Goal: Information Seeking & Learning: Learn about a topic

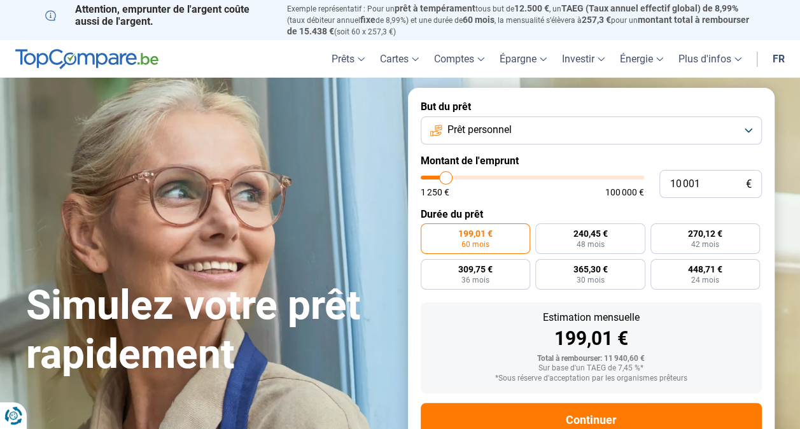
type input "12 000"
type input "12000"
type input "13 500"
type input "13500"
type input "15 250"
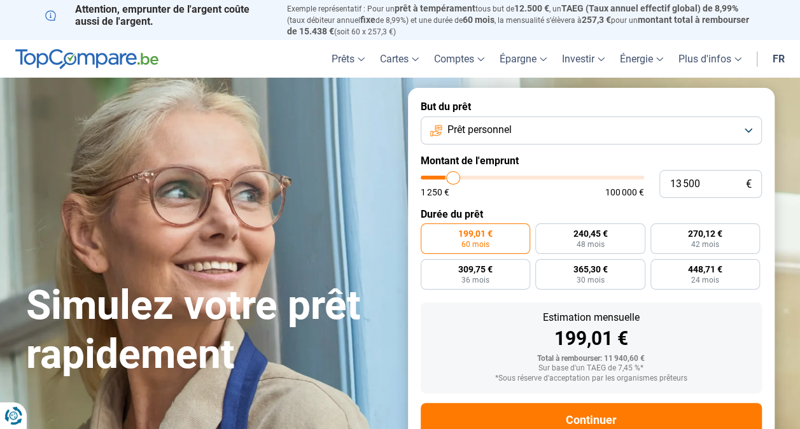
type input "15250"
type input "17 750"
type input "17750"
type input "18 500"
type input "18500"
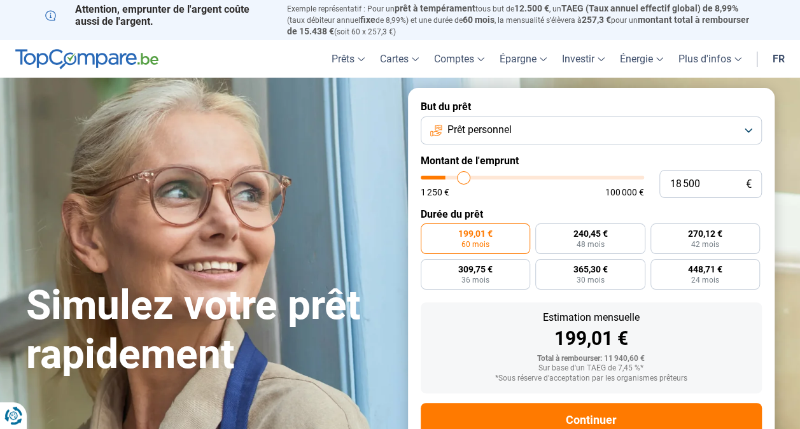
type input "19 250"
type input "19250"
type input "20 000"
type input "20000"
type input "20 250"
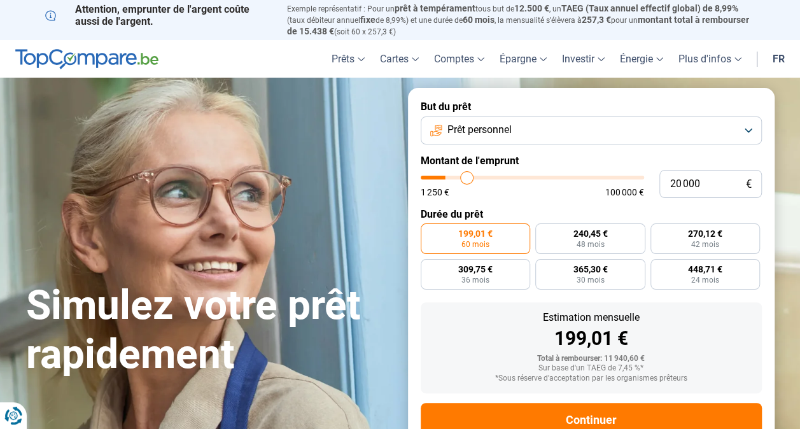
type input "20250"
type input "20 750"
type input "20750"
type input "21 500"
type input "21500"
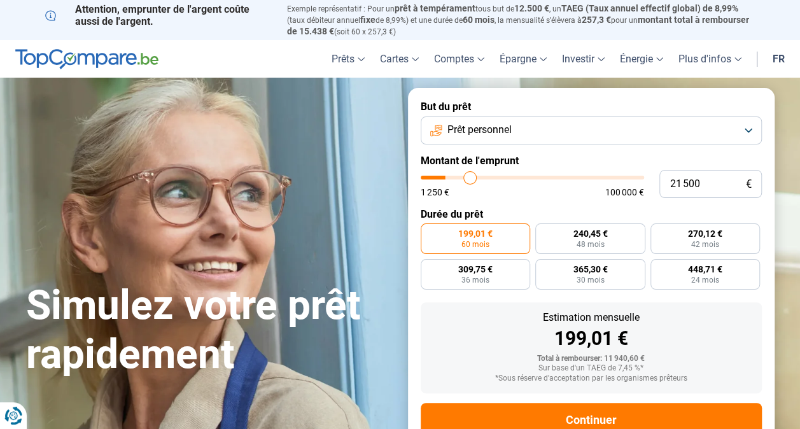
type input "22 500"
type input "22500"
type input "23 000"
type input "23000"
type input "23 500"
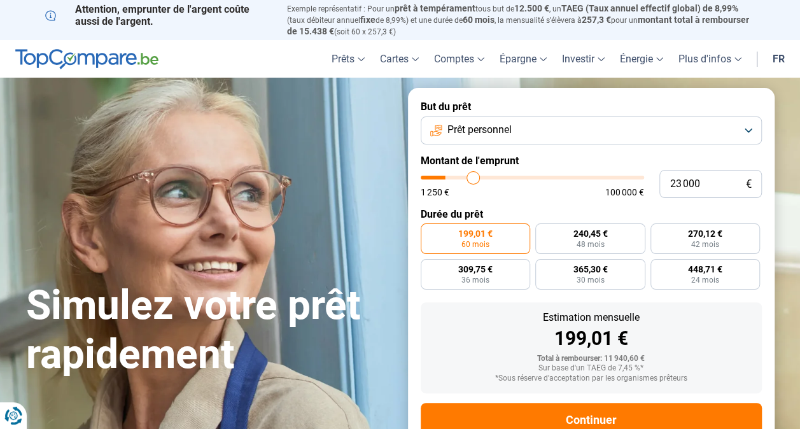
type input "23500"
type input "24 250"
type input "24250"
type input "24 750"
type input "24750"
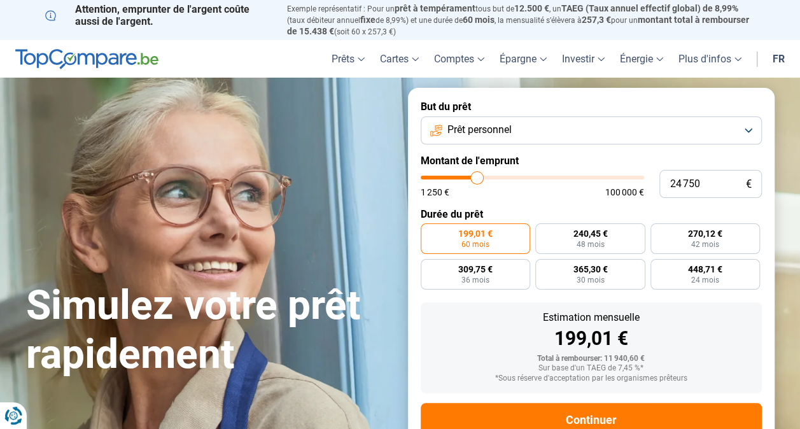
type input "25 250"
type input "25250"
type input "26 250"
type input "26250"
type input "26 750"
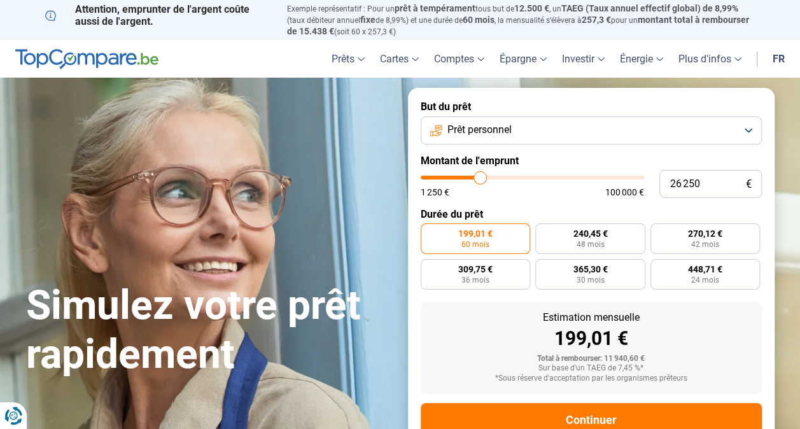
type input "26750"
type input "27 500"
type input "27500"
type input "28 500"
type input "28500"
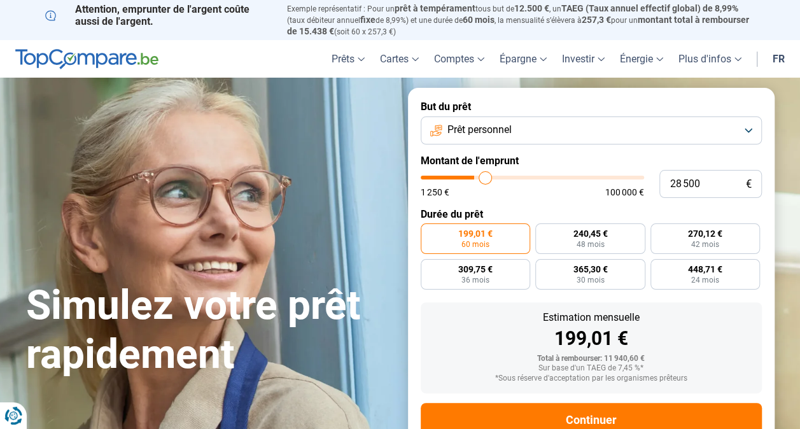
type input "29 500"
type input "29500"
type input "30 500"
type input "30500"
type input "31 500"
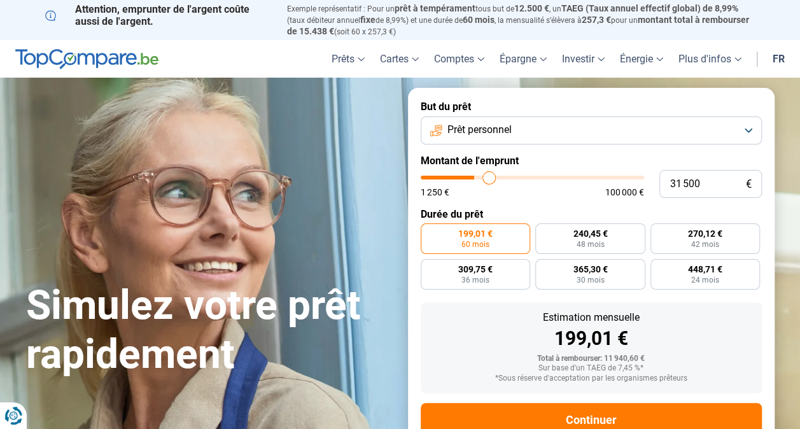
type input "31500"
type input "33 000"
type input "33000"
type input "34 500"
type input "34500"
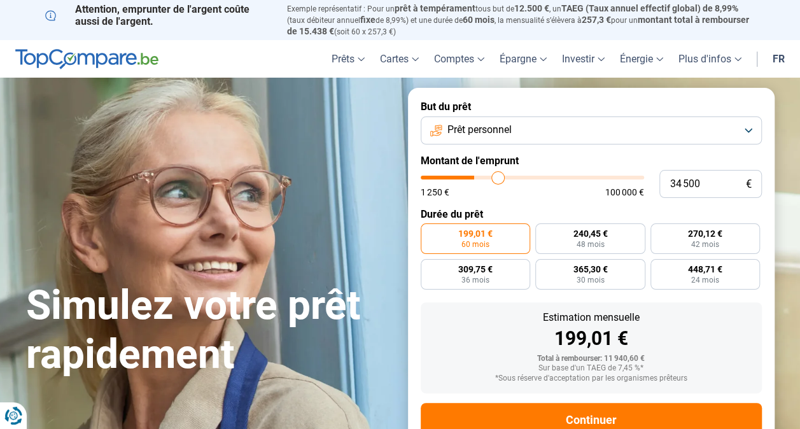
type input "36 500"
type input "36500"
type input "37 000"
drag, startPoint x: 450, startPoint y: 178, endPoint x: 503, endPoint y: 179, distance: 53.5
type input "37000"
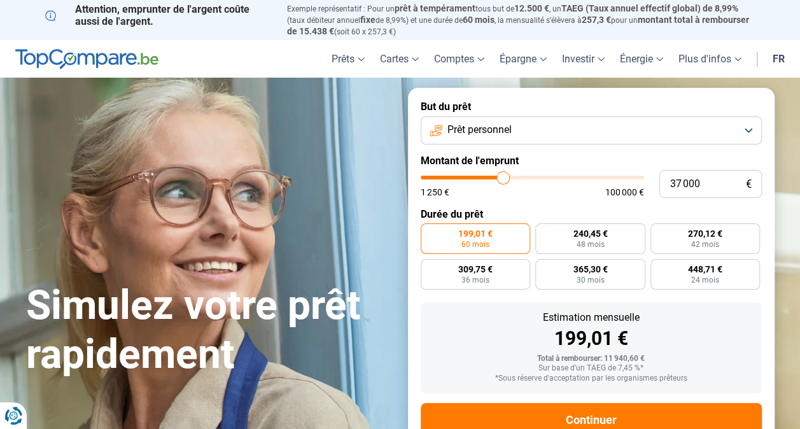
click at [503, 179] on input "range" at bounding box center [532, 178] width 223 height 4
radio input "false"
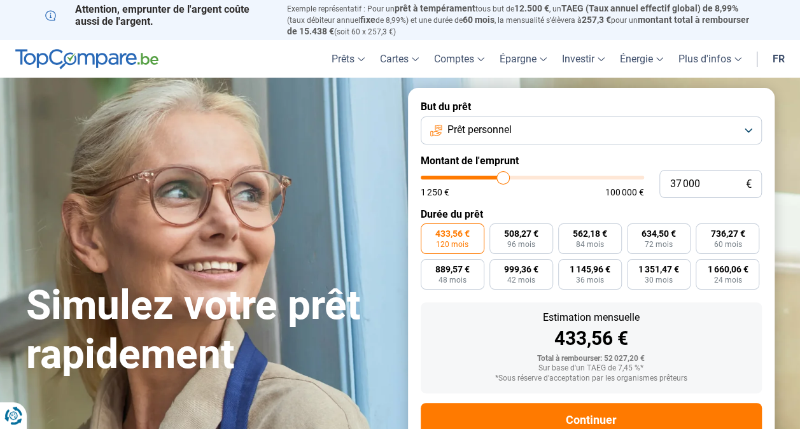
scroll to position [41, 0]
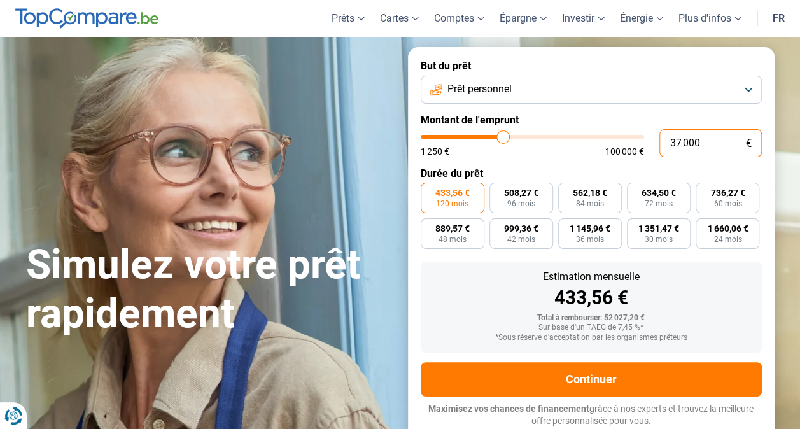
drag, startPoint x: 692, startPoint y: 145, endPoint x: 632, endPoint y: 145, distance: 60.5
click at [632, 145] on div "37 000 € 1 250 € 100 000 €" at bounding box center [591, 143] width 341 height 28
type input "8"
type input "1250"
type input "80"
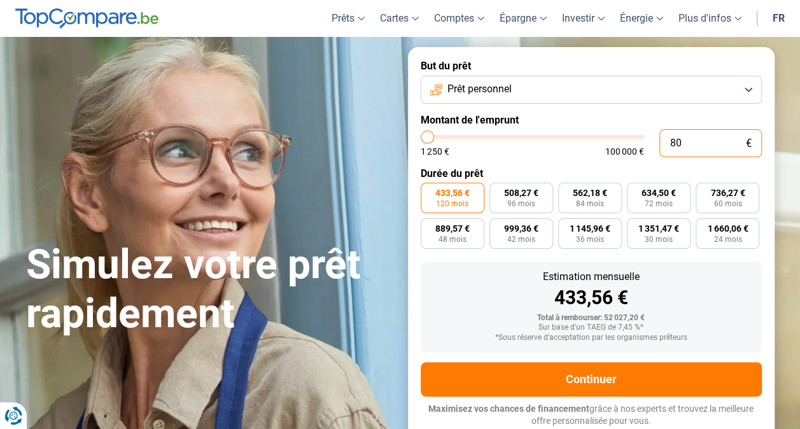
type input "1250"
type input "800"
type input "1250"
type input "8 000"
type input "8000"
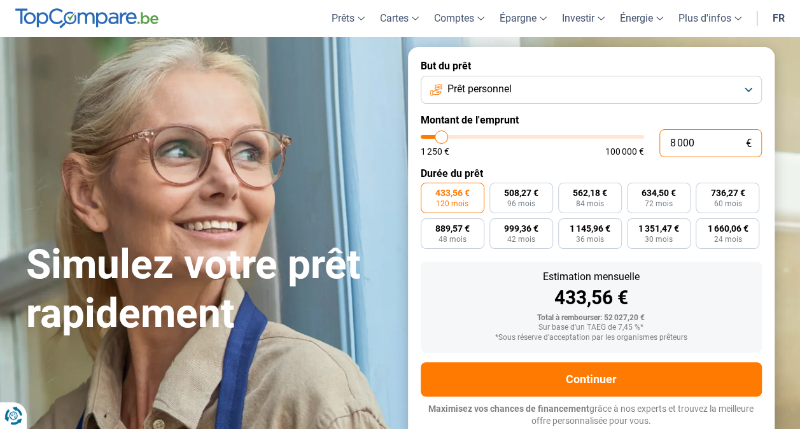
radio input "true"
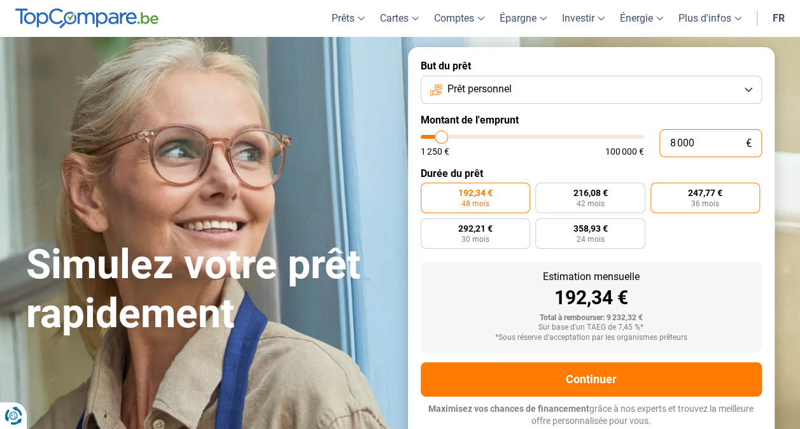
type input "8 000"
click at [701, 195] on span "247,77 €" at bounding box center [705, 192] width 34 height 9
click at [659, 191] on input "247,77 € 36 mois" at bounding box center [655, 187] width 8 height 8
radio input "true"
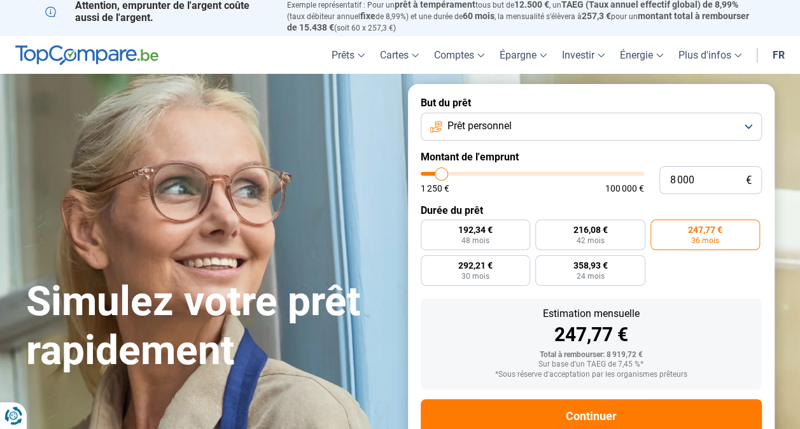
scroll to position [0, 0]
